Goal: Task Accomplishment & Management: Manage account settings

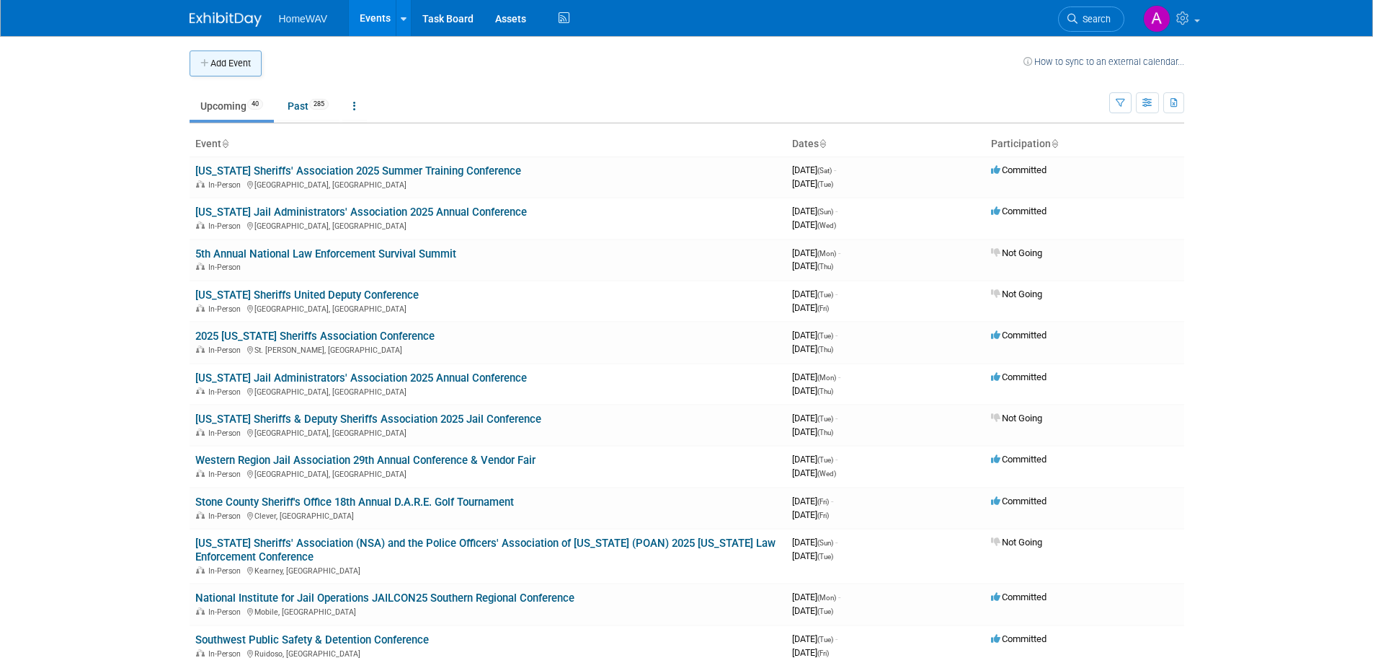
click at [235, 64] on button "Add Event" at bounding box center [226, 63] width 72 height 26
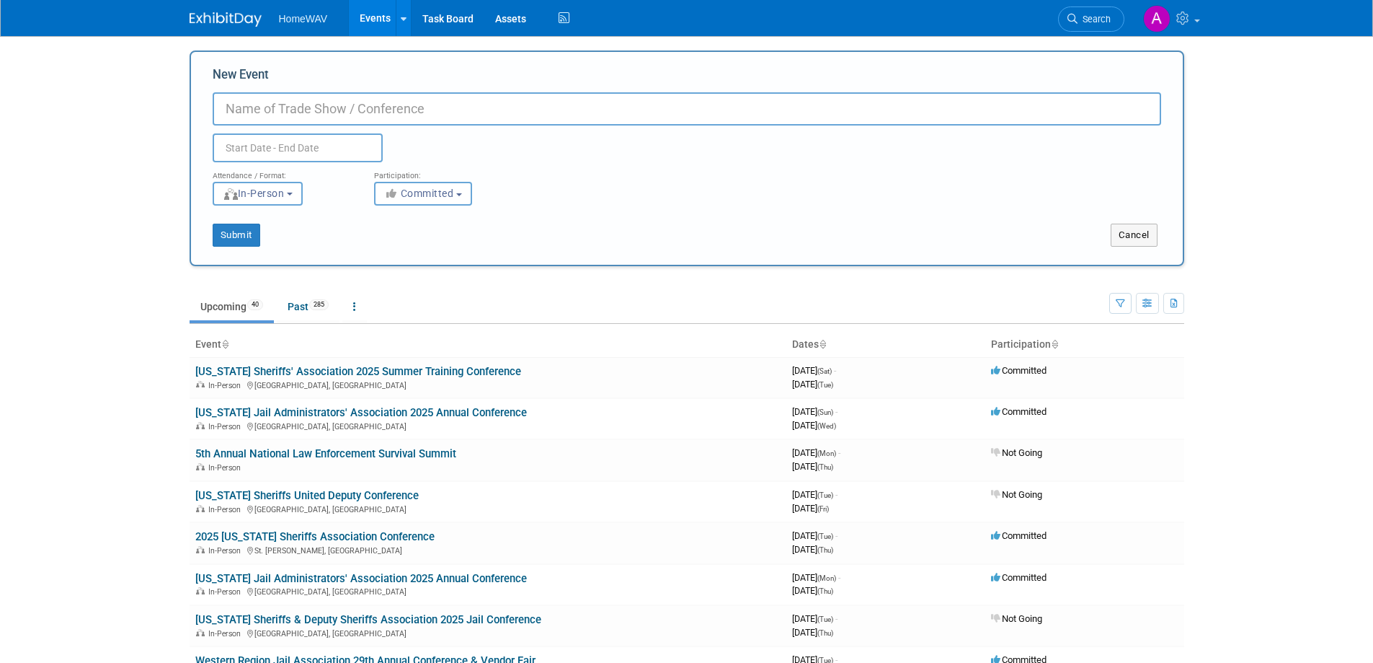
click at [249, 99] on input "New Event" at bounding box center [687, 108] width 949 height 33
paste input "[US_STATE] Jailers Association 2025 Fall Conference"
type input "[US_STATE] Jailers Association 2025 Fall Conference"
click at [315, 152] on input "text" at bounding box center [298, 147] width 170 height 29
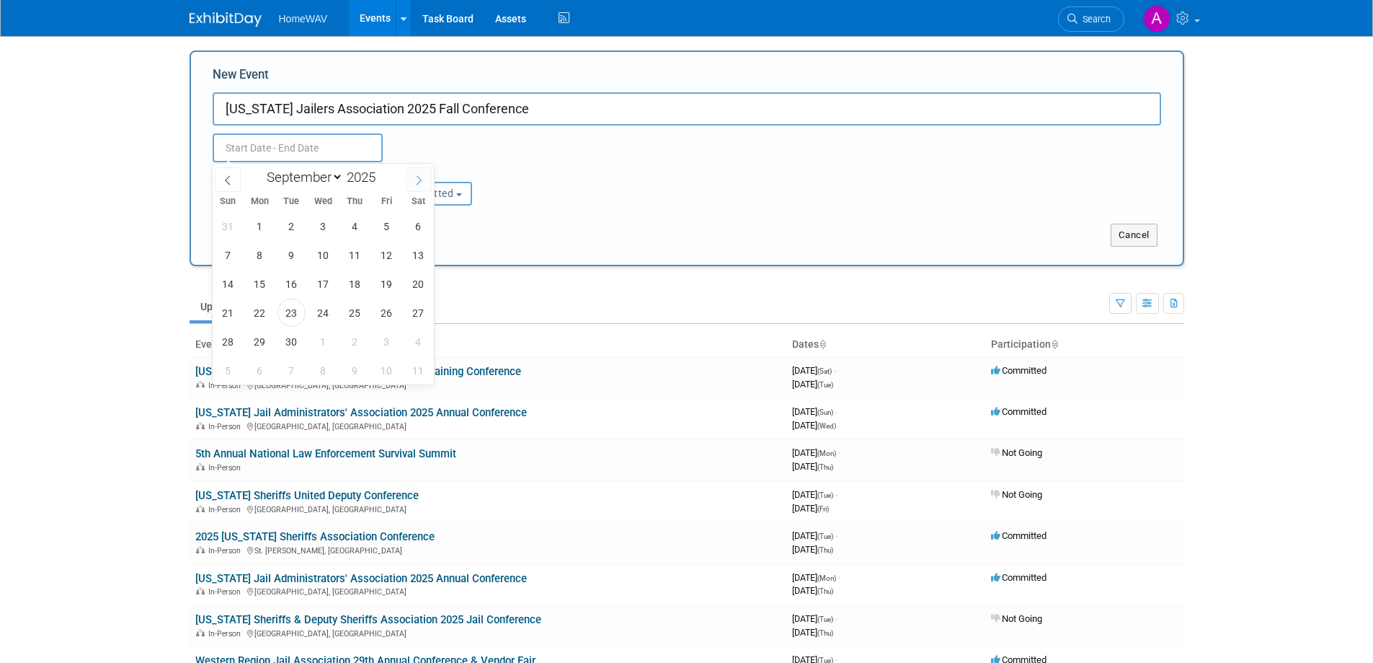
click at [412, 177] on span at bounding box center [419, 179] width 26 height 25
select select "9"
click at [257, 288] on span "13" at bounding box center [260, 284] width 28 height 28
click at [346, 280] on span "16" at bounding box center [355, 284] width 28 height 28
type input "[DATE] to [DATE]"
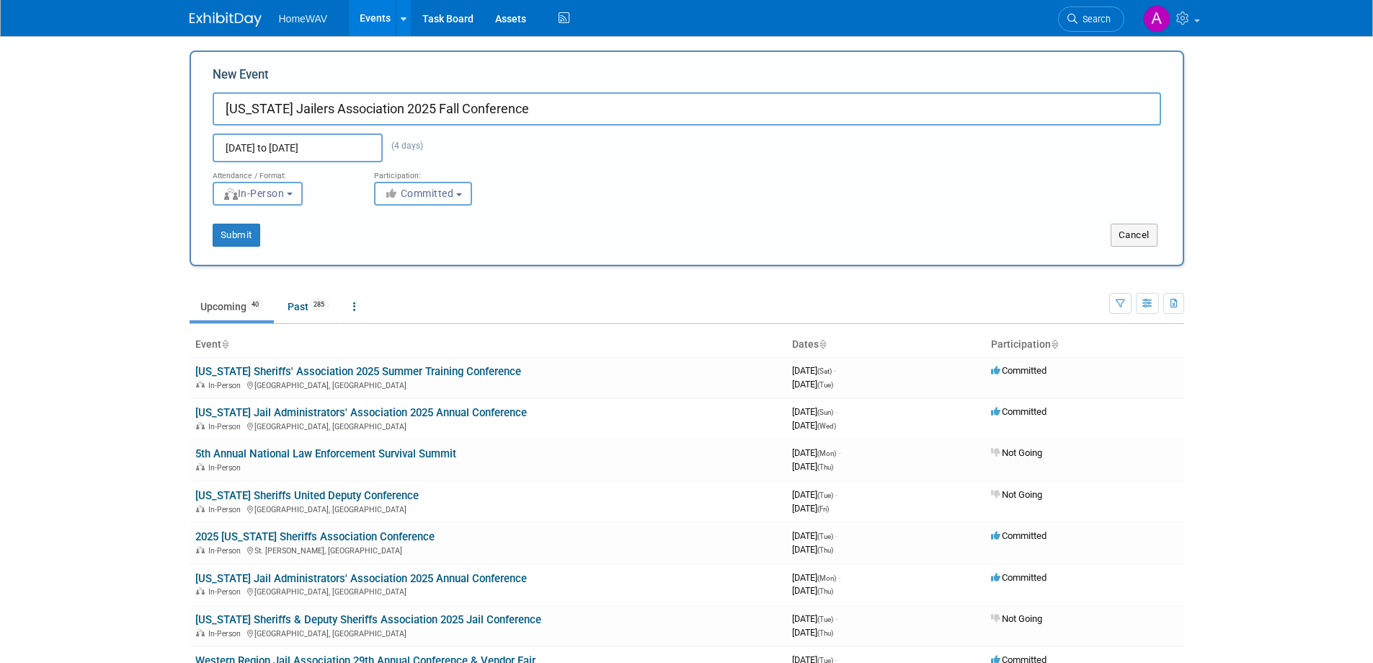
click at [417, 190] on span "Committed" at bounding box center [419, 193] width 70 height 12
click at [234, 231] on button "Submit" at bounding box center [237, 234] width 48 height 23
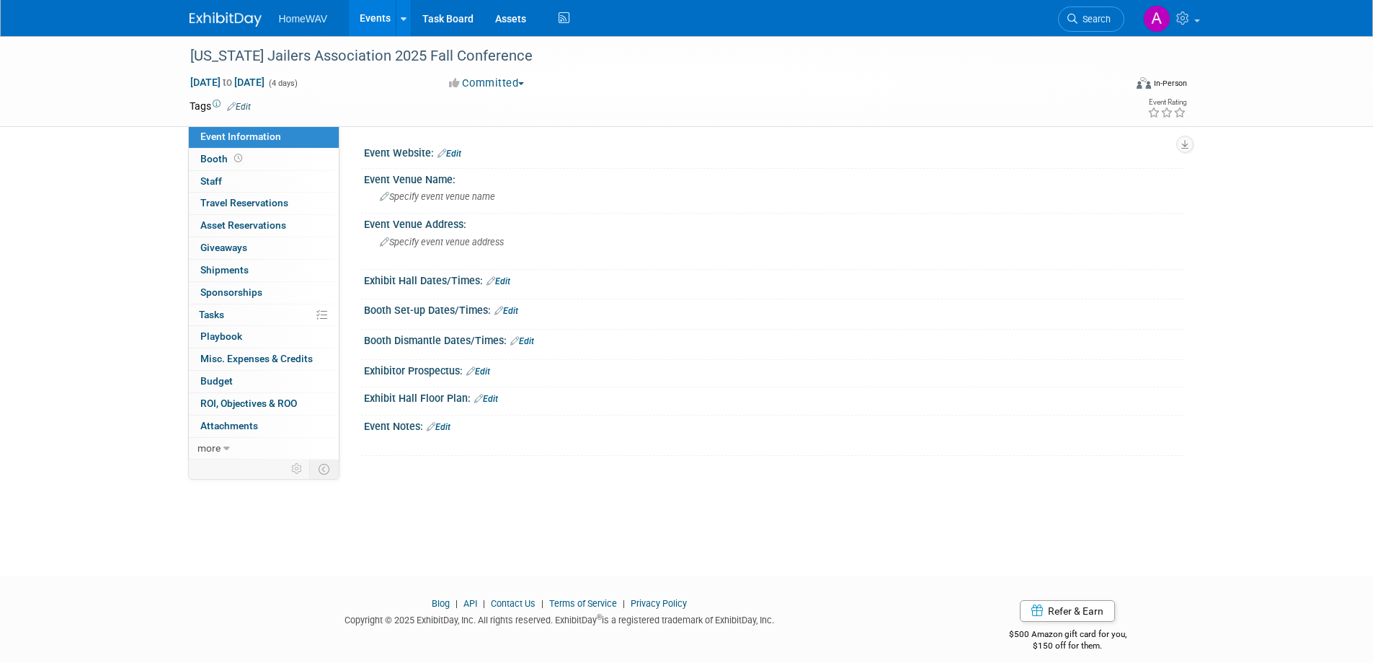
click at [461, 155] on link "Edit" at bounding box center [450, 154] width 24 height 10
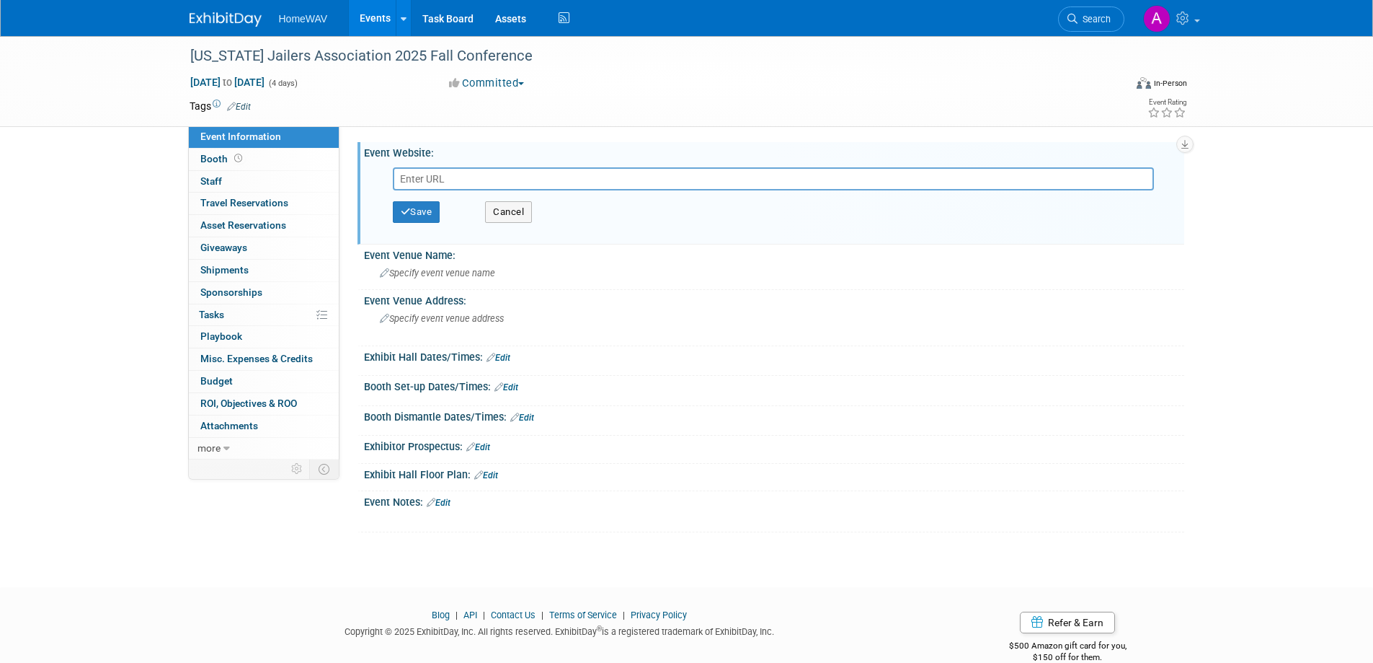
type input "[US_STATE] Jailers Association 2025 Fall Conference"
paste input "chrome-extension://efaidnbmnnnibpcajpcglclefindmkaj/[URL][DOMAIN_NAME]"
type input "chrome-extension://efaidnbmnnnibpcajpcglclefindmkaj/[URL][DOMAIN_NAME]"
click at [420, 208] on button "Save" at bounding box center [417, 212] width 48 height 22
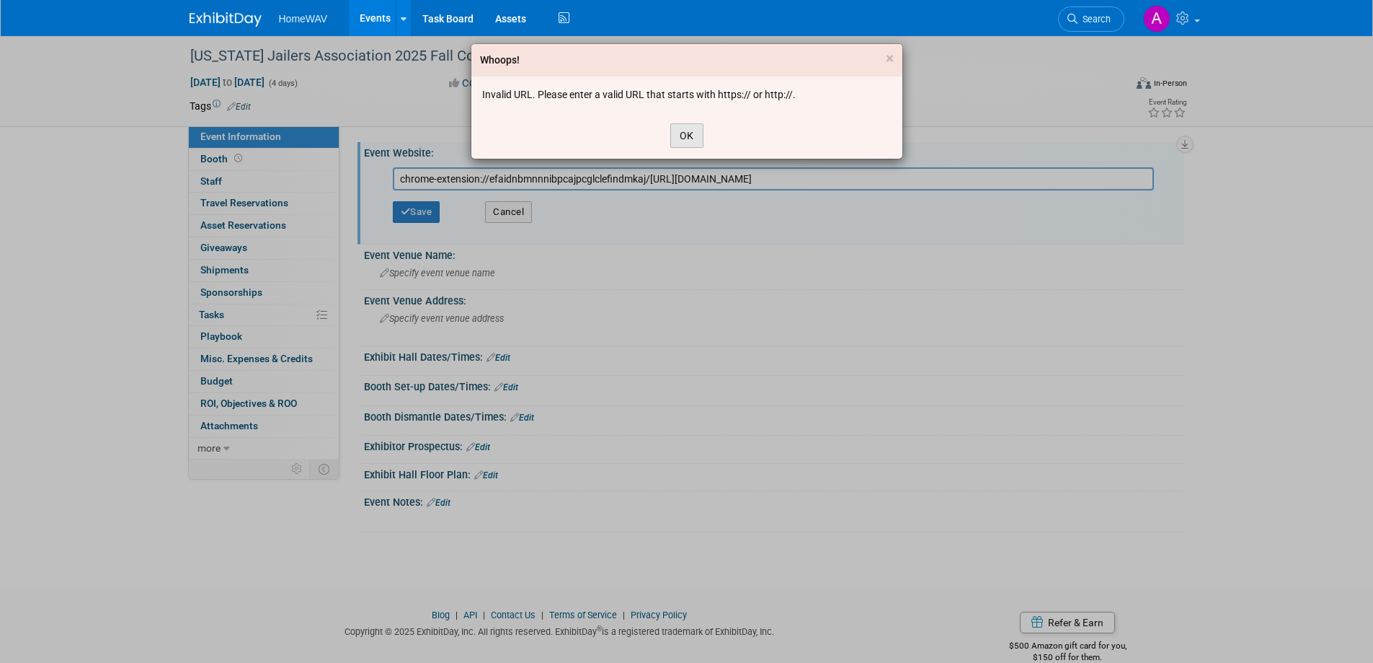
click at [673, 136] on button "OK" at bounding box center [686, 135] width 33 height 25
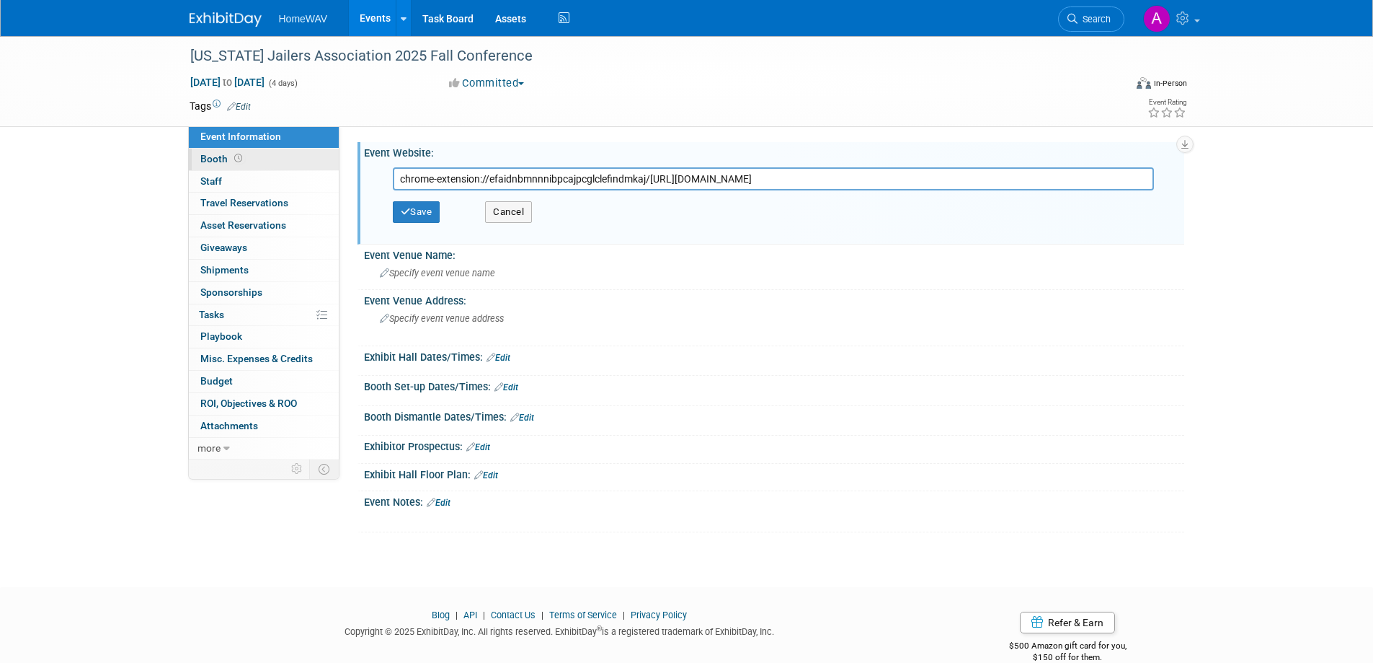
drag, startPoint x: 1097, startPoint y: 181, endPoint x: 260, endPoint y: 166, distance: 837.2
click at [260, 166] on div "Event Information Event Info Booth Booth 0 Staff 0 Staff 0 Travel Reservations …" at bounding box center [687, 284] width 1017 height 496
click at [443, 176] on input "text" at bounding box center [773, 178] width 761 height 23
paste input "[URL][DOMAIN_NAME]"
type input "[URL][DOMAIN_NAME]"
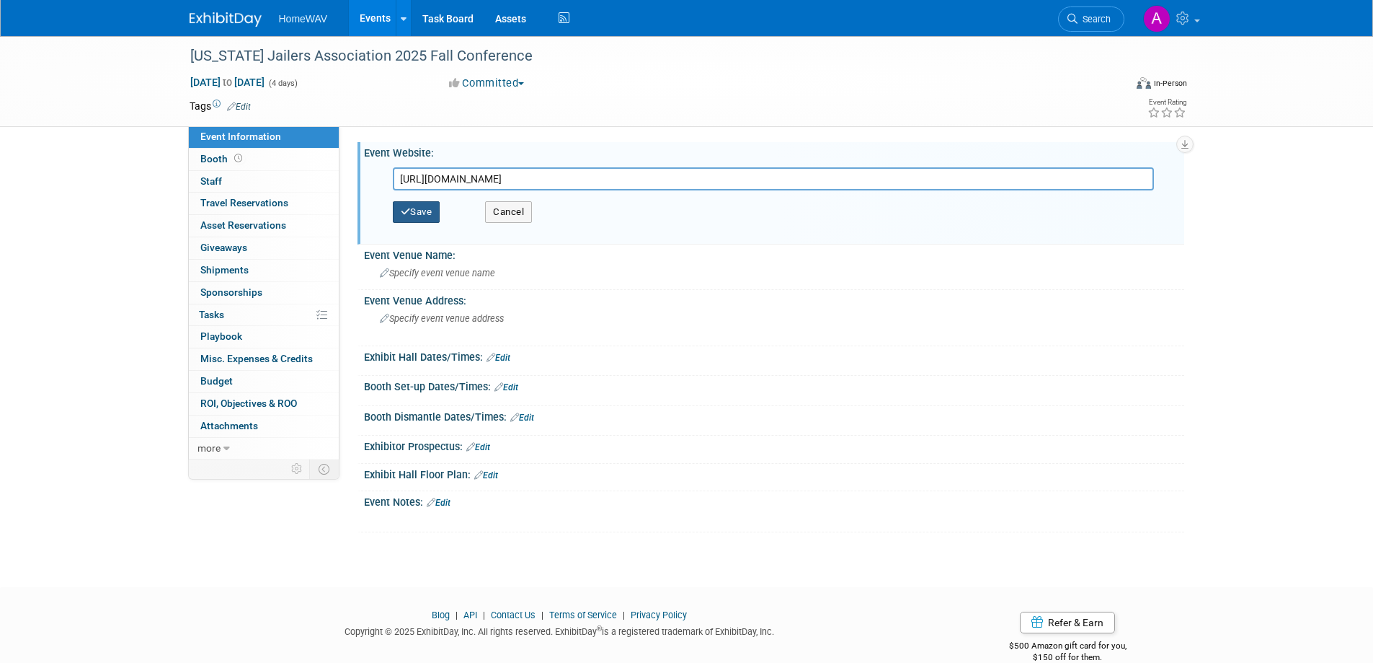
click at [435, 213] on button "Save" at bounding box center [417, 212] width 48 height 22
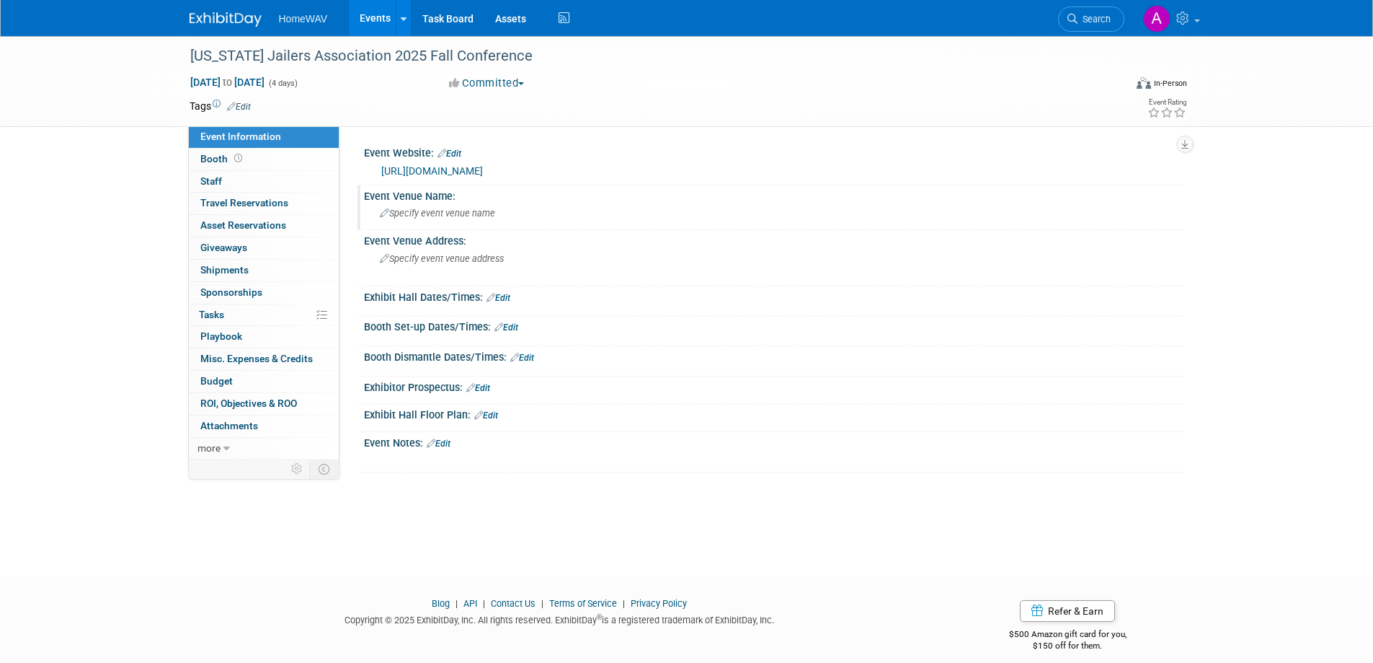
click at [426, 219] on div "Specify event venue name" at bounding box center [774, 213] width 799 height 22
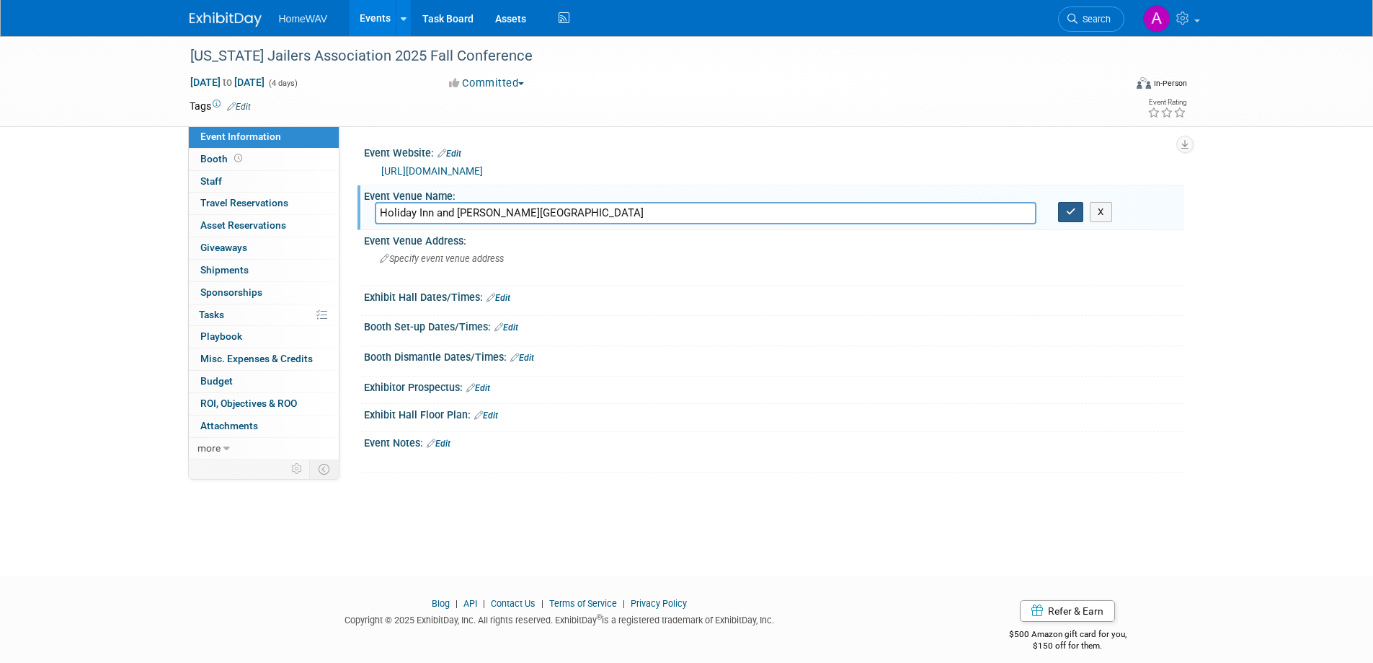
type input "Holiday Inn and [PERSON_NAME][GEOGRAPHIC_DATA]"
click at [1069, 213] on icon "button" at bounding box center [1071, 211] width 10 height 9
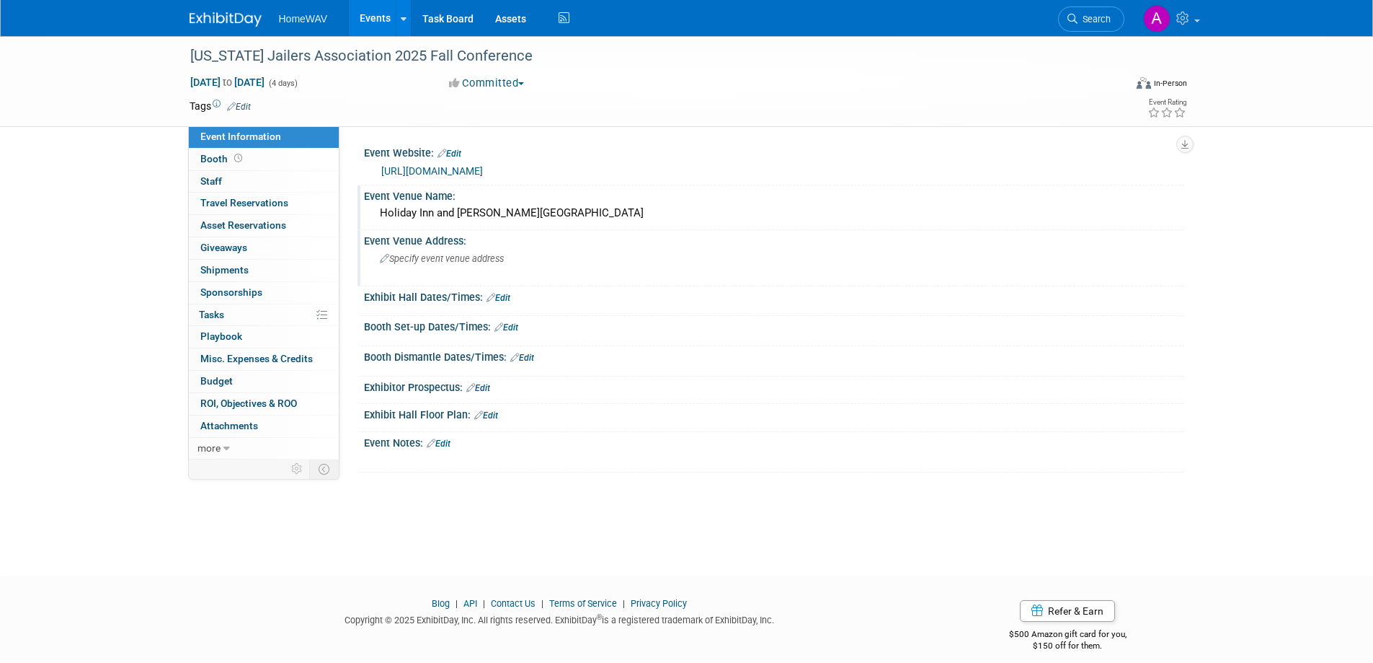
click at [425, 257] on span "Specify event venue address" at bounding box center [442, 258] width 124 height 11
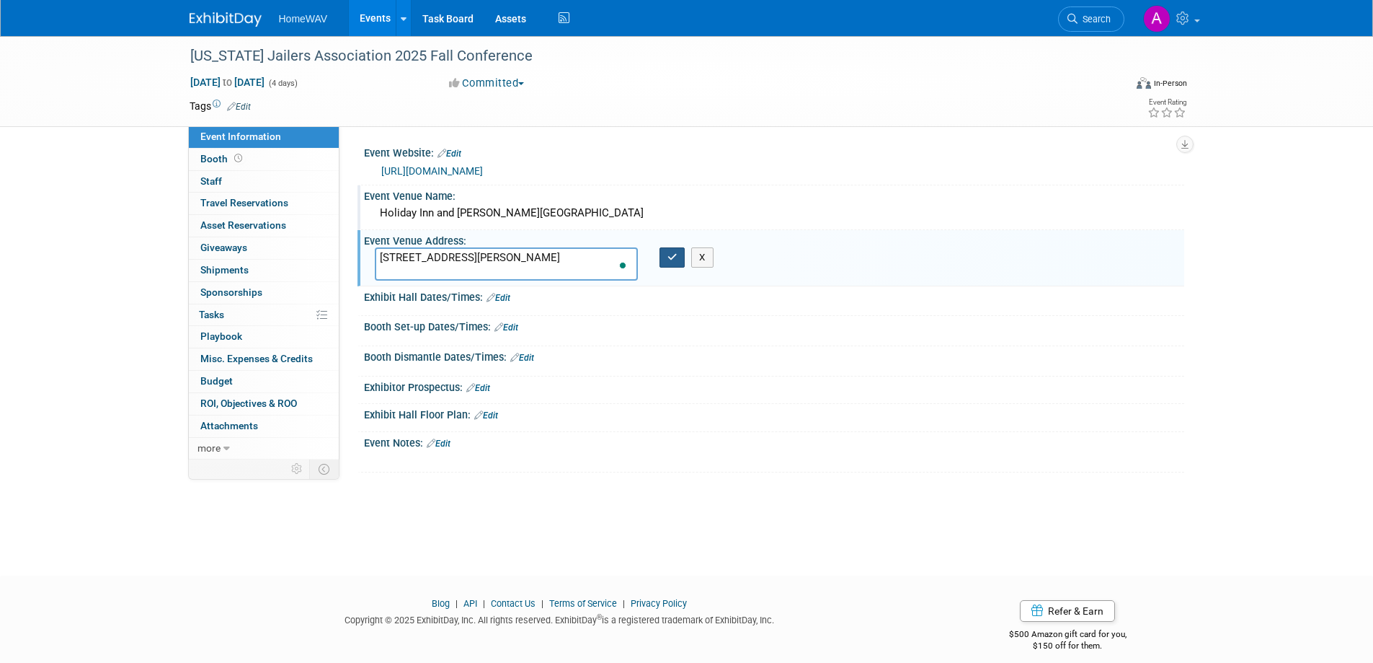
type textarea "[STREET_ADDRESS][PERSON_NAME]"
click at [670, 258] on icon "button" at bounding box center [673, 256] width 10 height 9
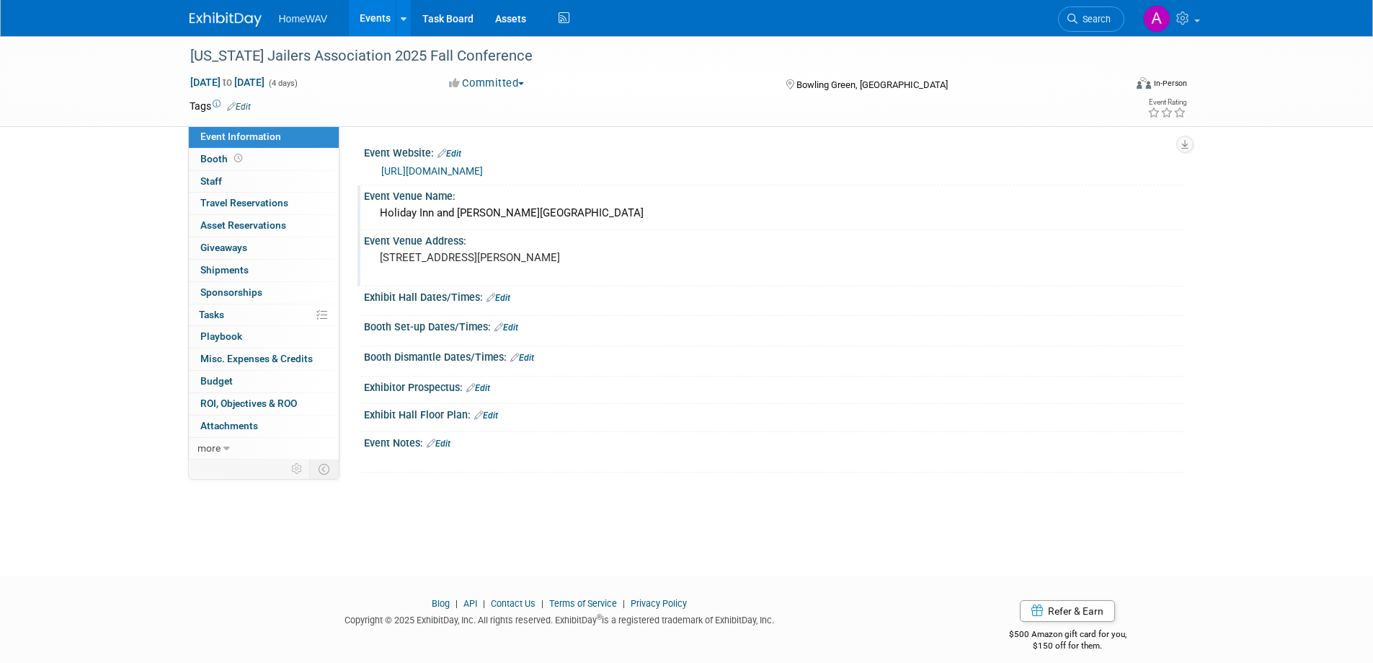
click at [448, 441] on link "Edit" at bounding box center [439, 443] width 24 height 10
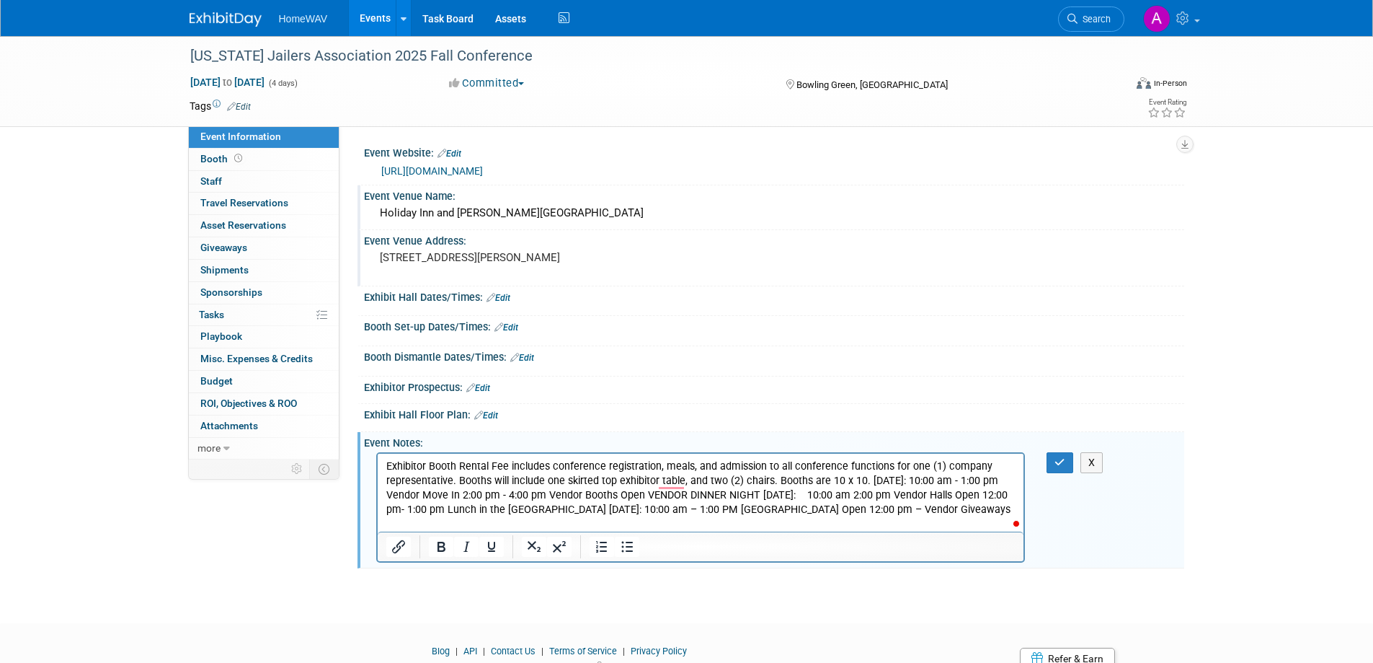
click at [867, 480] on p "Exhibitor Booth Rental Fee includes conference registration, meals, and admissi…" at bounding box center [701, 488] width 630 height 58
click at [575, 496] on p "[DATE]: 10:00 am - 1:00 pm Vendor Move In 2:00 pm - 4:00 pm Vendor Booths Open …" at bounding box center [701, 509] width 630 height 43
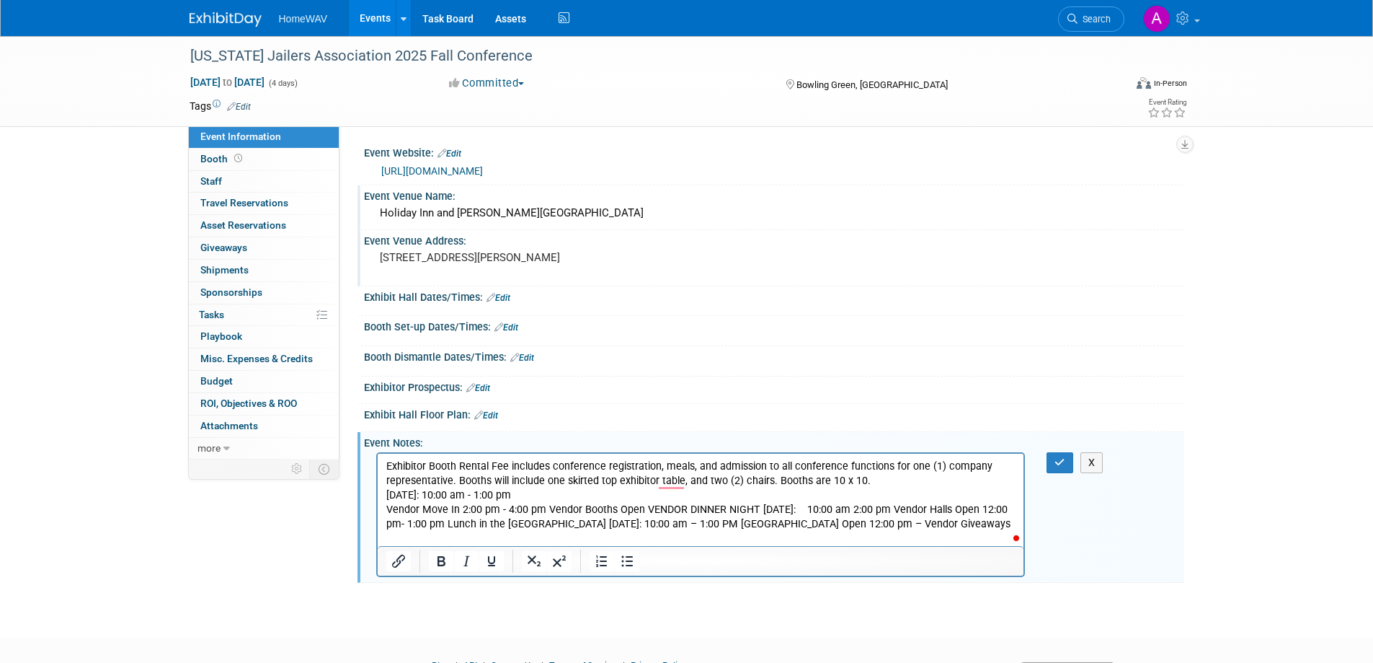
click at [546, 514] on p "Vendor Move In 2:00 pm - 4:00 pm Vendor Booths Open VENDOR DINNER NIGHT [DATE]:…" at bounding box center [701, 517] width 630 height 29
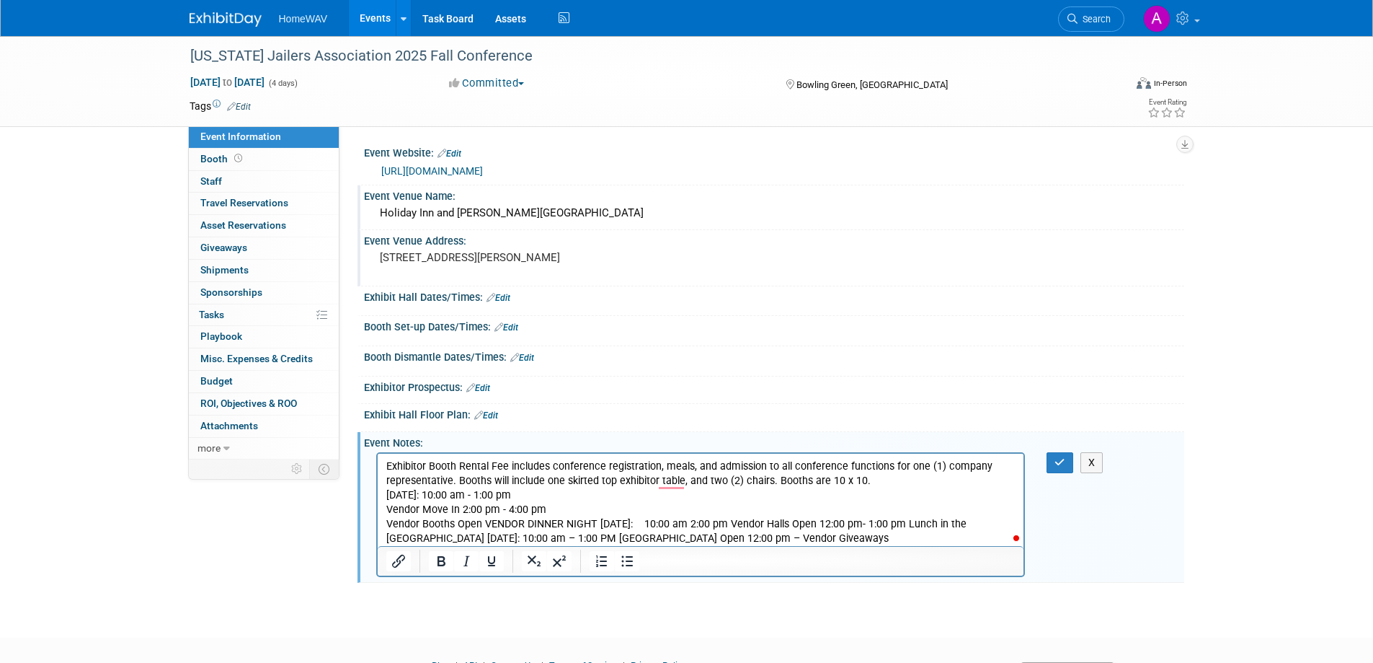
click at [484, 496] on p "[DATE]: 10:00 am - 1:00 pm" at bounding box center [701, 495] width 630 height 14
drag, startPoint x: 906, startPoint y: 536, endPoint x: 385, endPoint y: 495, distance: 522.1
click at [385, 495] on body "Exhibitor Booth Rental Fee includes conference registration, meals, and admissi…" at bounding box center [701, 502] width 632 height 87
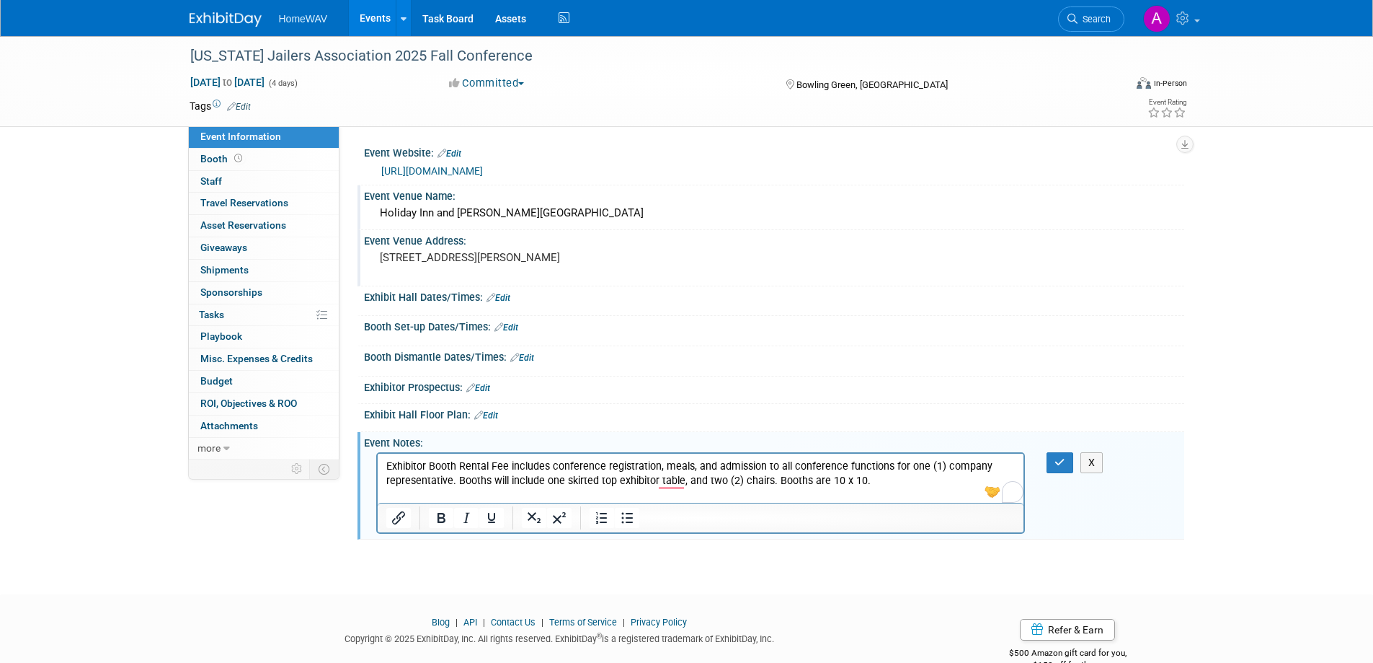
click at [387, 464] on p "Exhibitor Booth Rental Fee includes conference registration, meals, and admissi…" at bounding box center [701, 473] width 630 height 29
click at [435, 487] on p "$850 Exhibitor Booth Rental Fee includes conference registration, meals, and ad…" at bounding box center [701, 473] width 630 height 29
click at [423, 495] on p "To enrich screen reader interactions, please activate Accessibility in Grammarl…" at bounding box center [701, 495] width 630 height 14
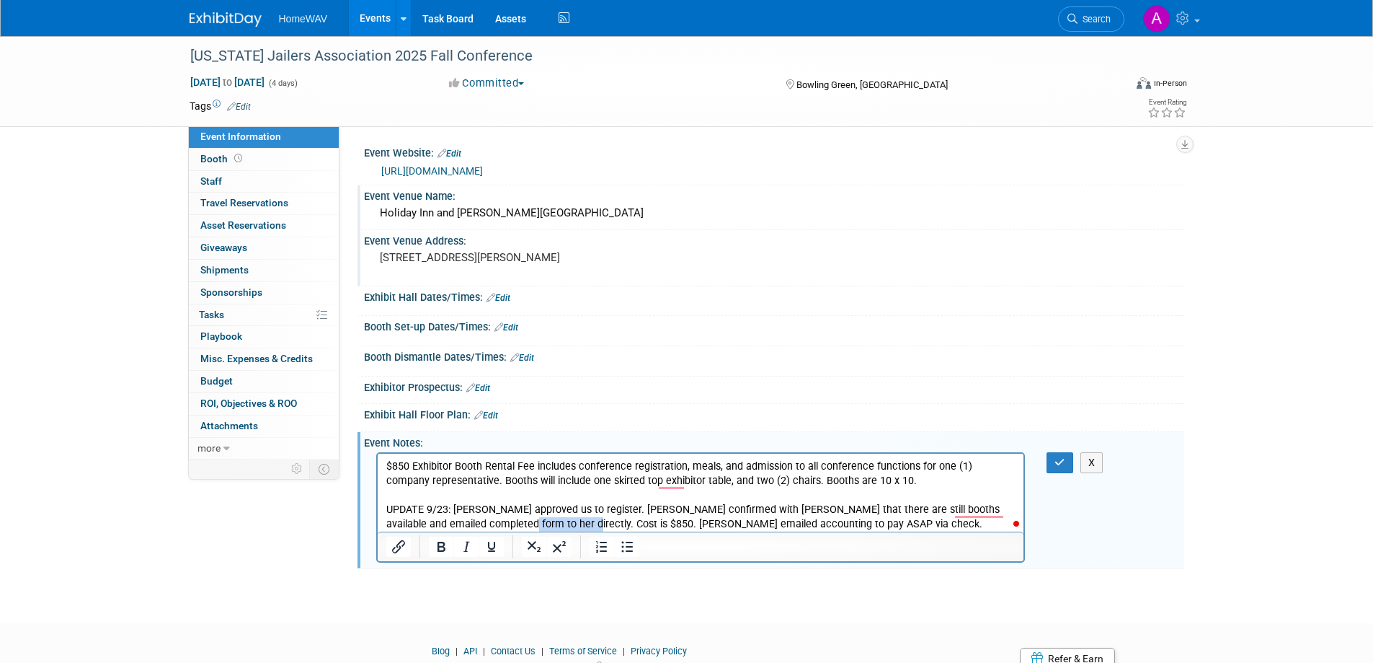
drag, startPoint x: 539, startPoint y: 523, endPoint x: 478, endPoint y: 522, distance: 61.3
click at [478, 522] on p "UPDATE 9/23: [PERSON_NAME] approved us to register. [PERSON_NAME] confirmed wit…" at bounding box center [701, 517] width 630 height 29
copy p "Cost is $850."
click at [593, 509] on p "UPDATE 9/23: [PERSON_NAME] approved us to register. [PERSON_NAME] confirmed wit…" at bounding box center [701, 517] width 630 height 29
drag, startPoint x: 590, startPoint y: 523, endPoint x: 529, endPoint y: 528, distance: 60.7
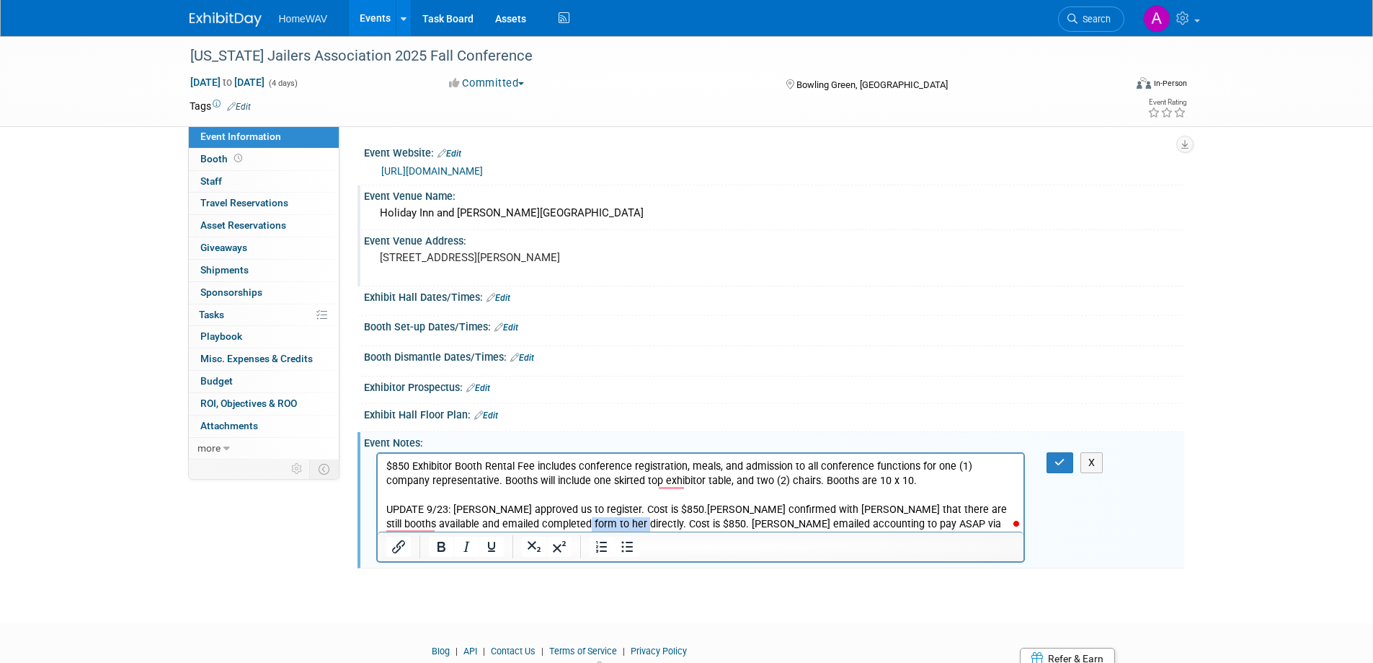
click at [529, 528] on p "UPDATE 9/23: [PERSON_NAME] approved us to register. Cost is $850.[PERSON_NAME] …" at bounding box center [701, 524] width 630 height 43
click at [789, 521] on p "UPDATE 9/23: [PERSON_NAME] approved us to register. Cost is $850.[PERSON_NAME] …" at bounding box center [701, 517] width 630 height 29
click at [1059, 458] on icon "button" at bounding box center [1060, 462] width 11 height 10
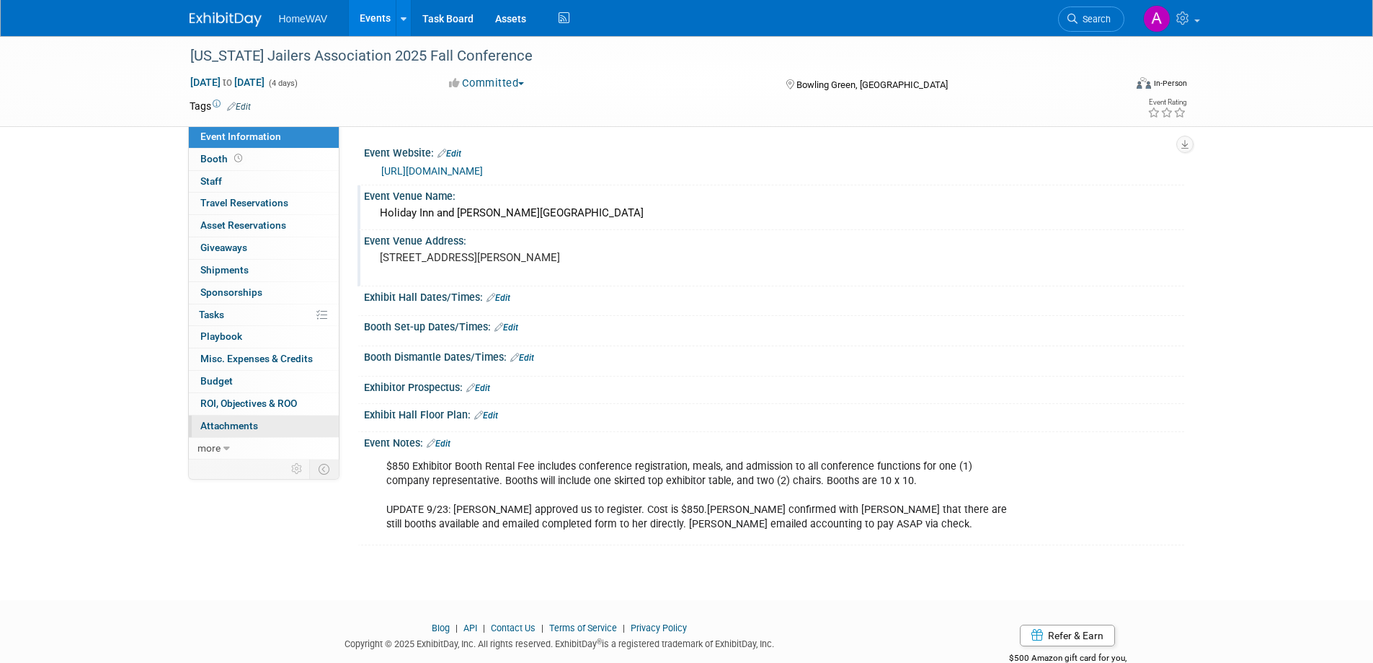
click at [252, 426] on span "Attachments 0" at bounding box center [229, 426] width 58 height 12
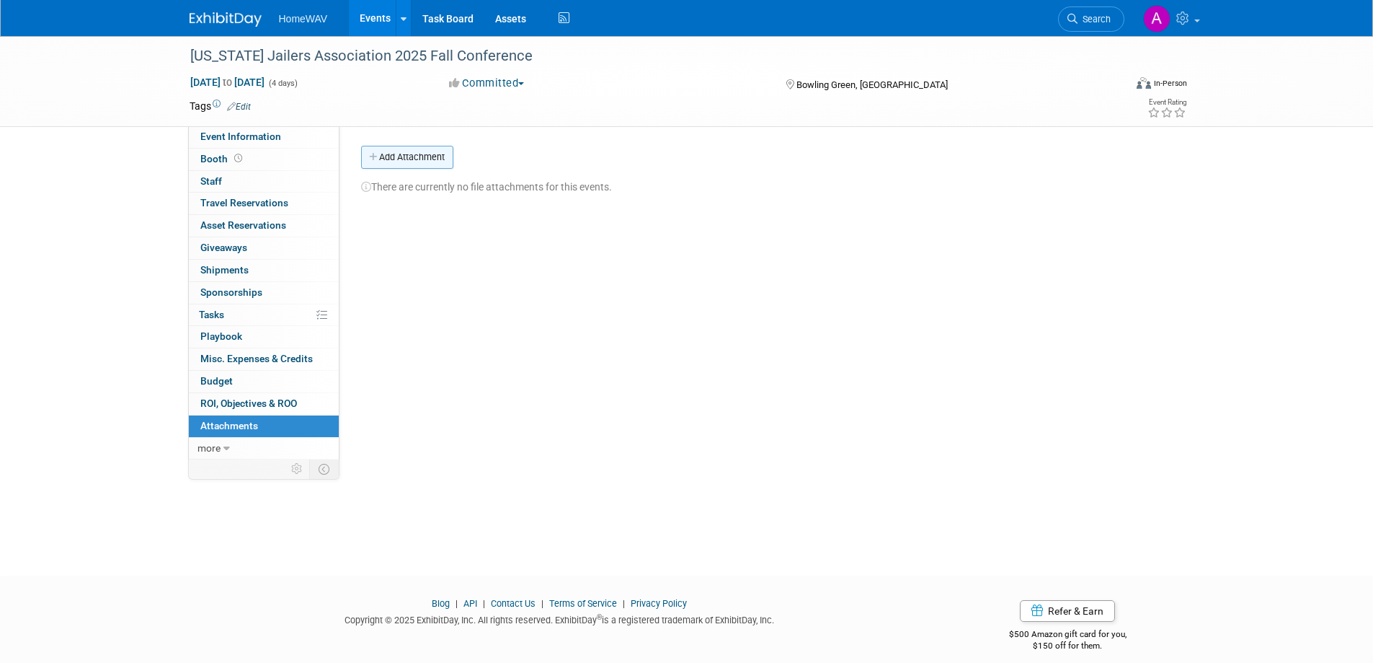
click at [424, 151] on button "Add Attachment" at bounding box center [407, 157] width 92 height 23
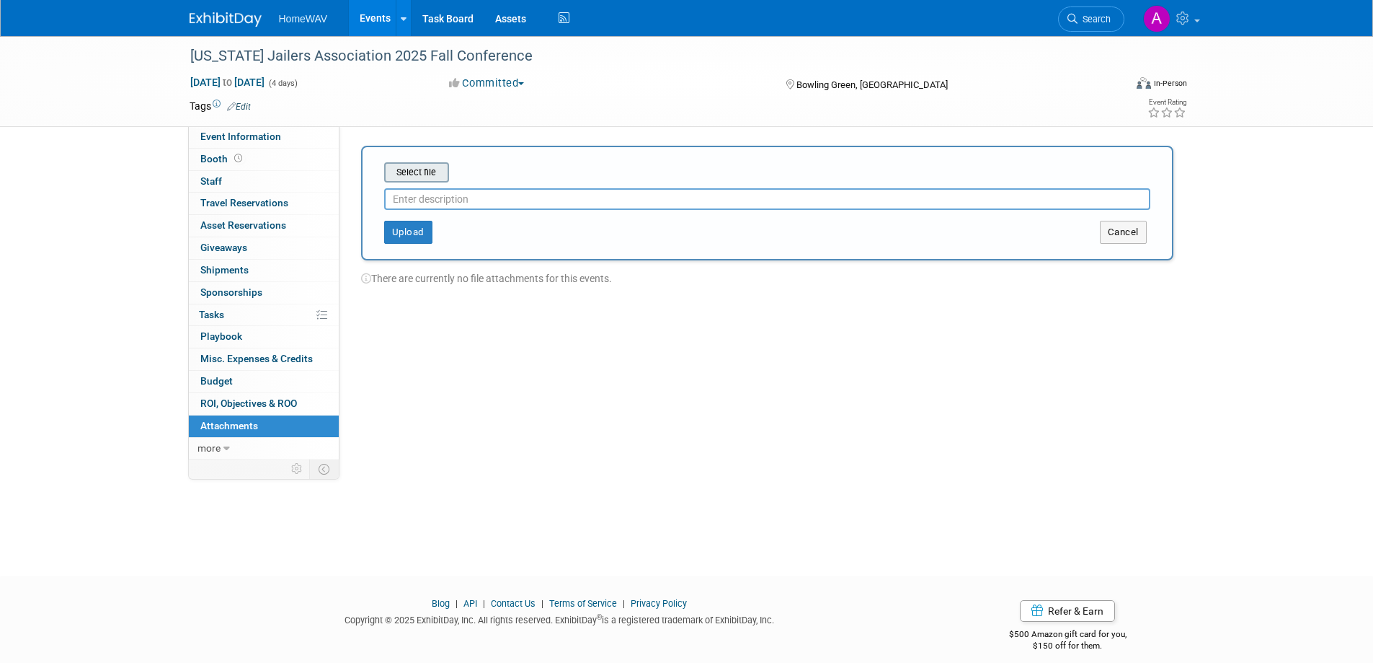
click at [434, 174] on input "file" at bounding box center [362, 172] width 172 height 17
type input "Registration"
click at [373, 212] on div "Upload Cancel" at bounding box center [767, 221] width 788 height 34
click at [408, 219] on button "Upload" at bounding box center [408, 226] width 48 height 23
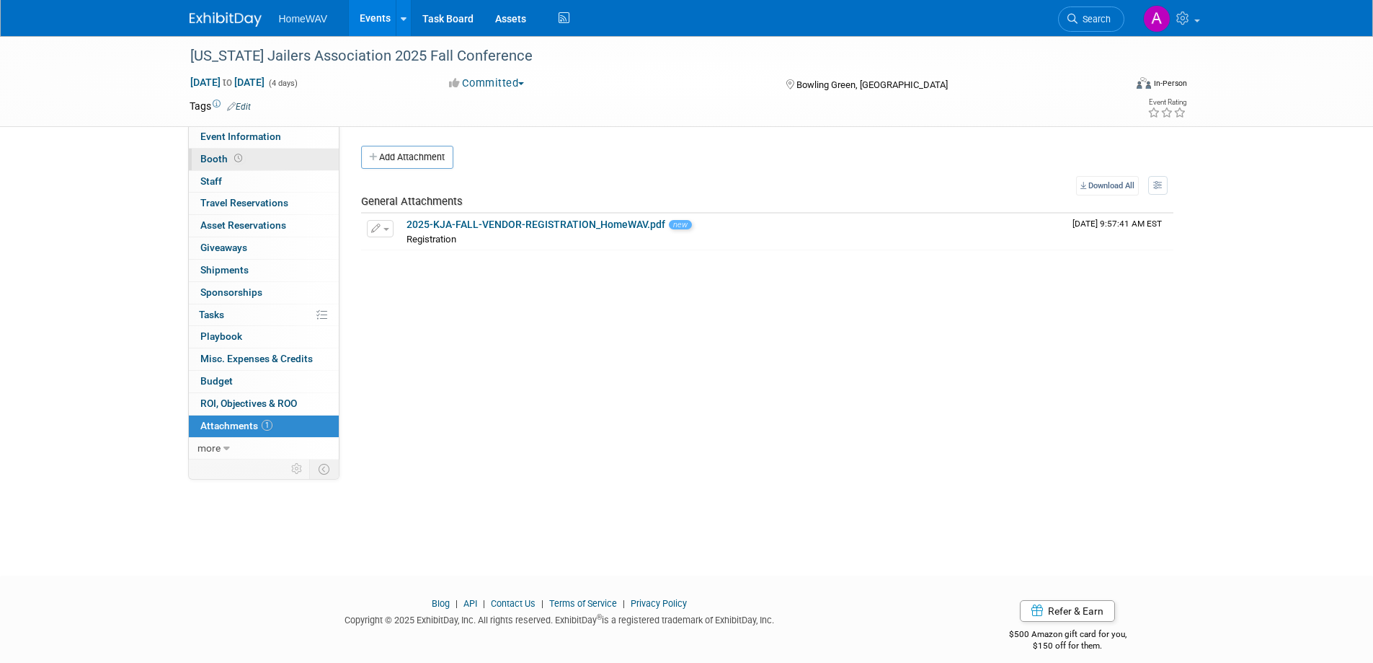
click at [209, 165] on link "Booth" at bounding box center [264, 160] width 150 height 22
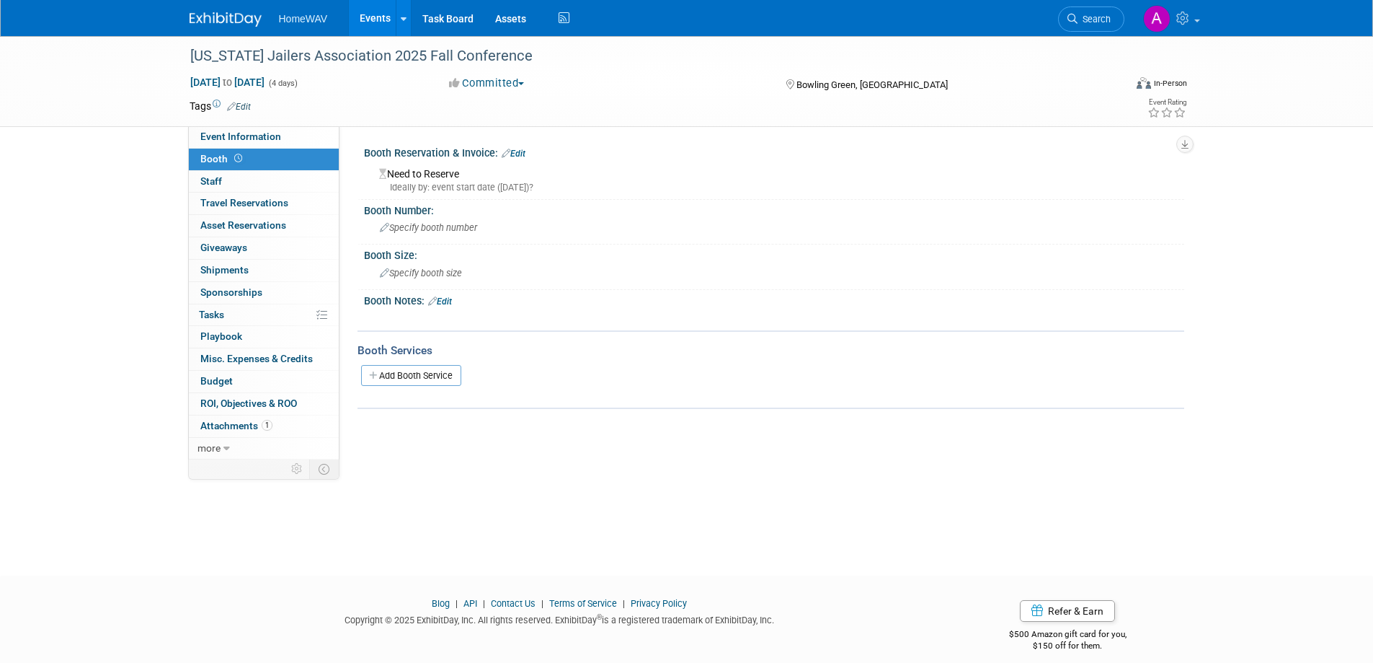
click at [522, 154] on link "Edit" at bounding box center [514, 154] width 24 height 10
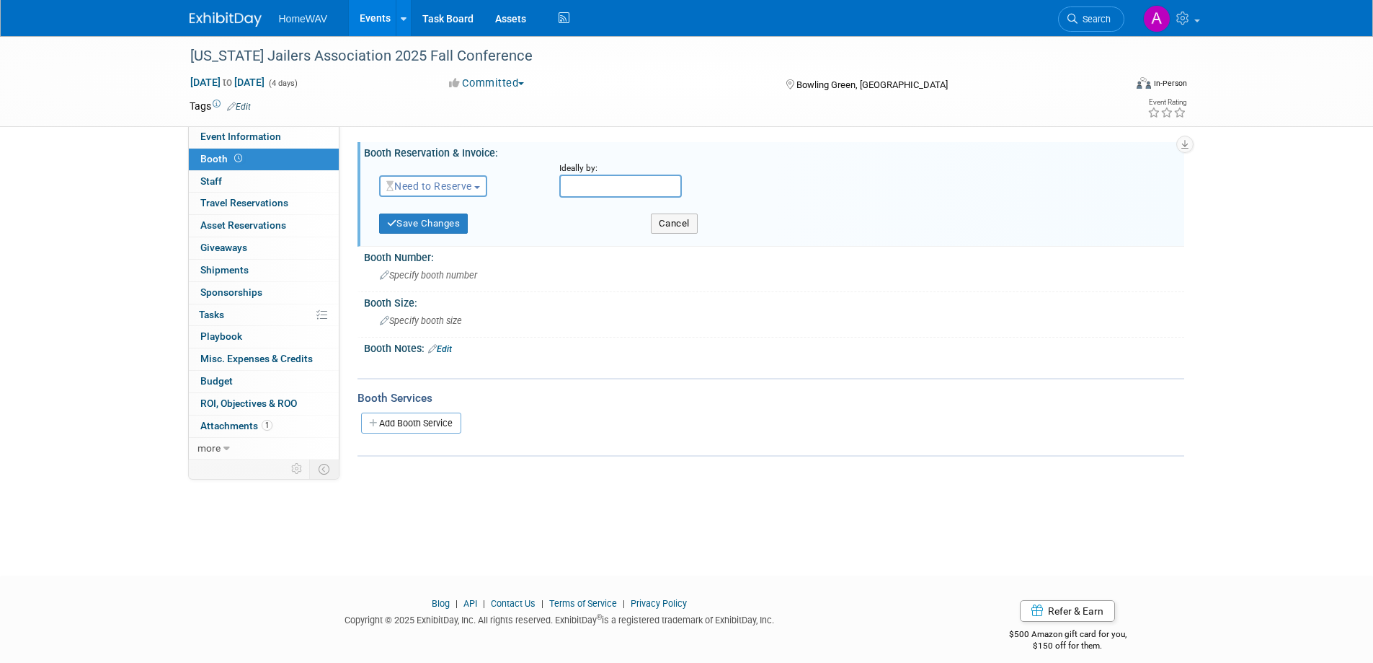
click at [469, 188] on span "Need to Reserve" at bounding box center [429, 186] width 86 height 12
click at [445, 231] on link "Reserved" at bounding box center [457, 231] width 154 height 20
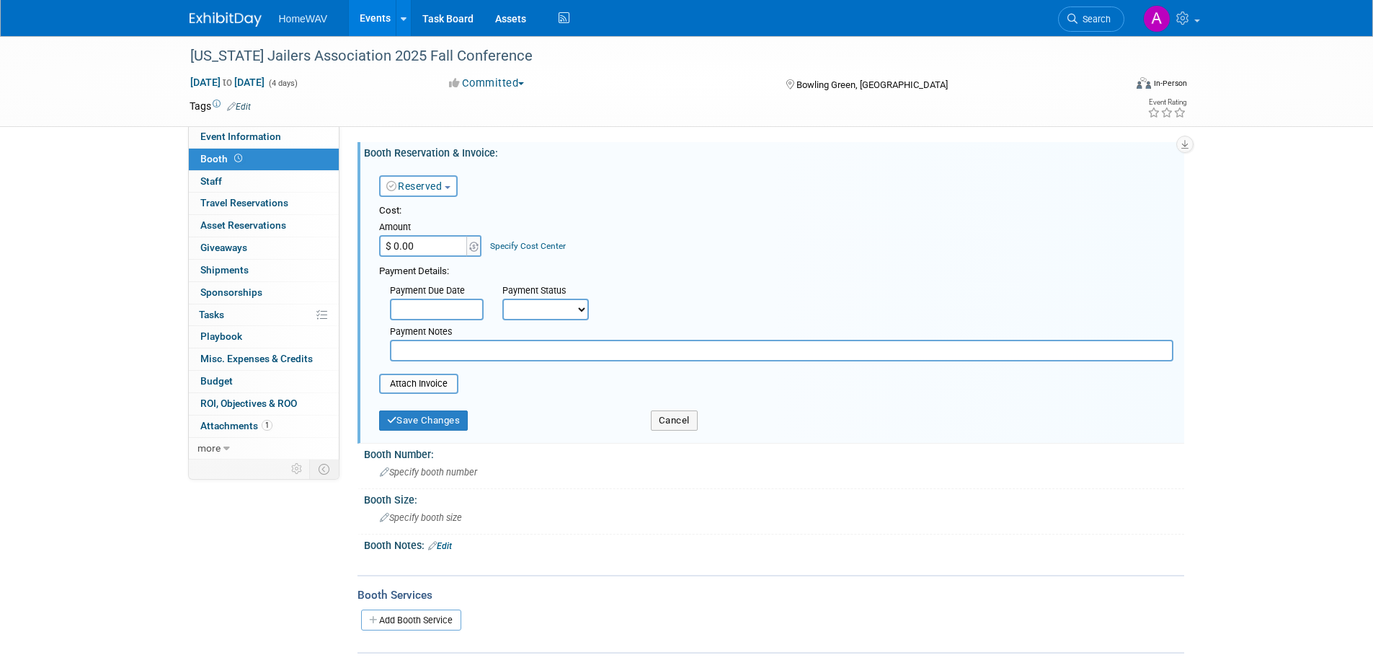
click at [410, 244] on input "$ 0.00" at bounding box center [424, 246] width 90 height 22
type input "$ 850.00"
click at [436, 422] on button "Save Changes" at bounding box center [423, 420] width 89 height 20
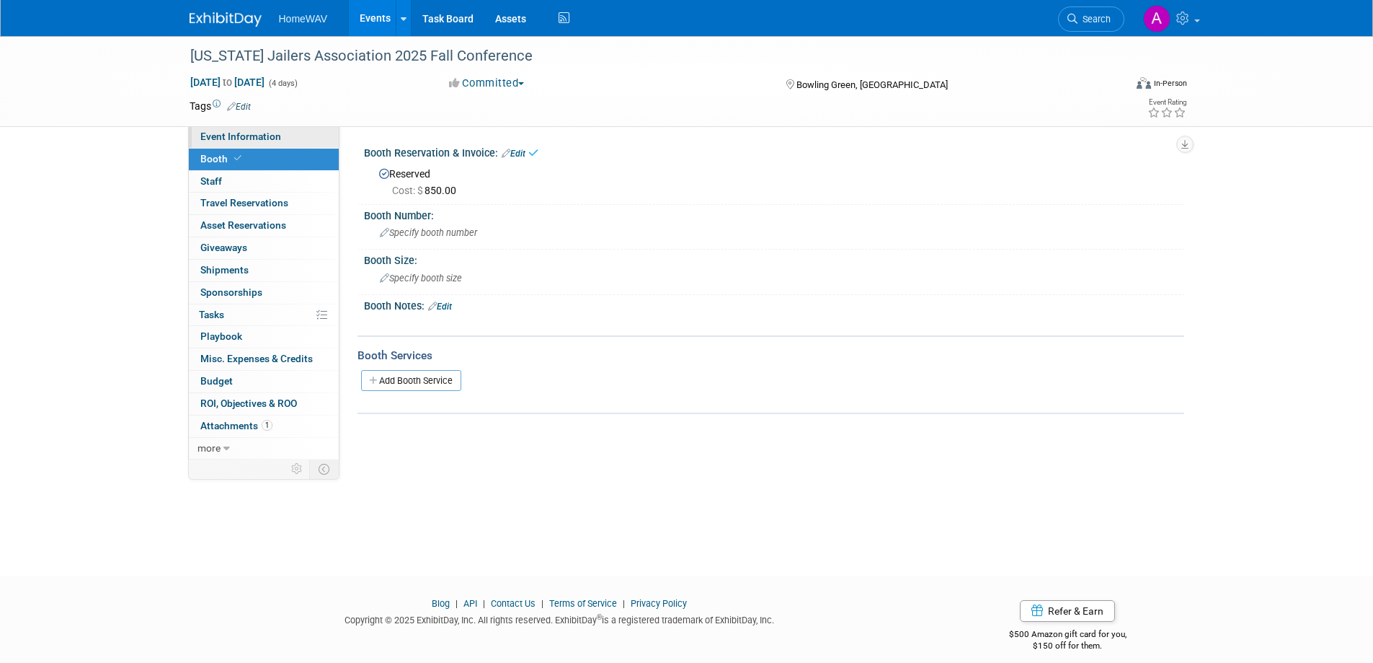
click at [247, 138] on span "Event Information" at bounding box center [240, 136] width 81 height 12
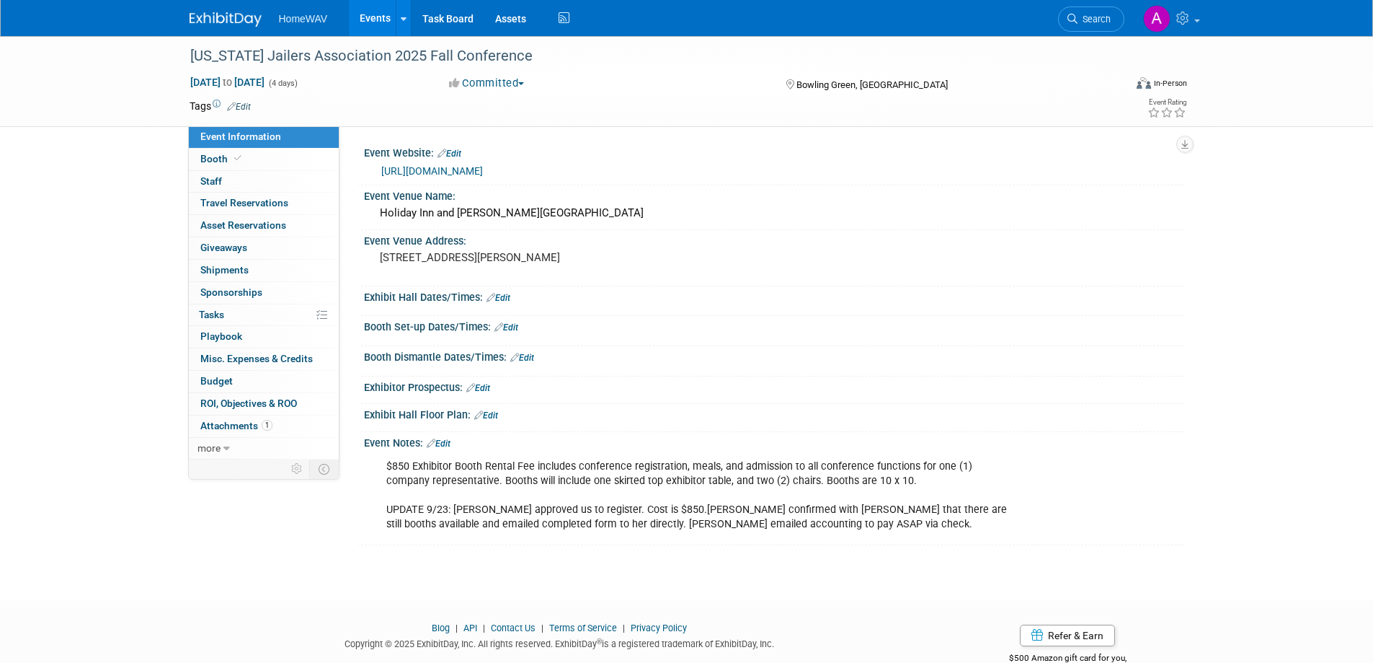
click at [375, 14] on link "Events" at bounding box center [375, 18] width 53 height 36
